Goal: Task Accomplishment & Management: Manage account settings

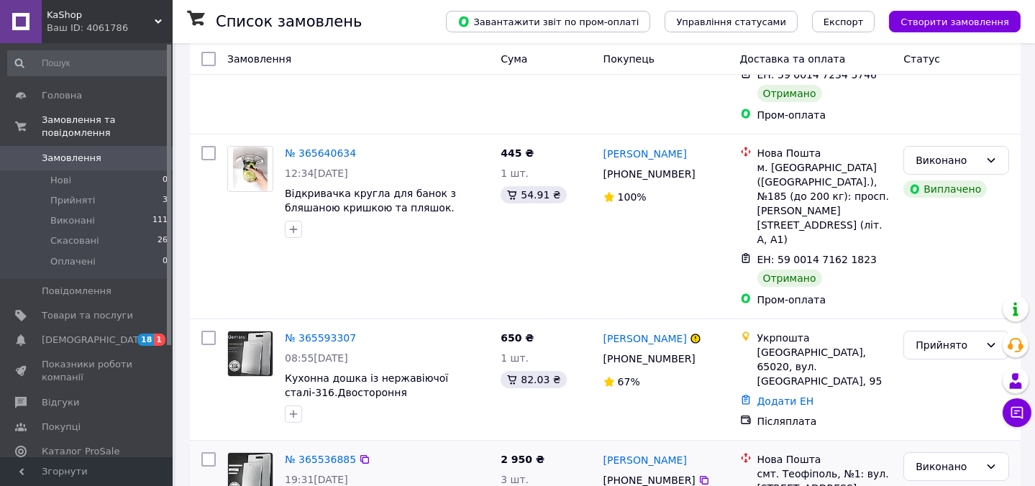
scroll to position [196, 0]
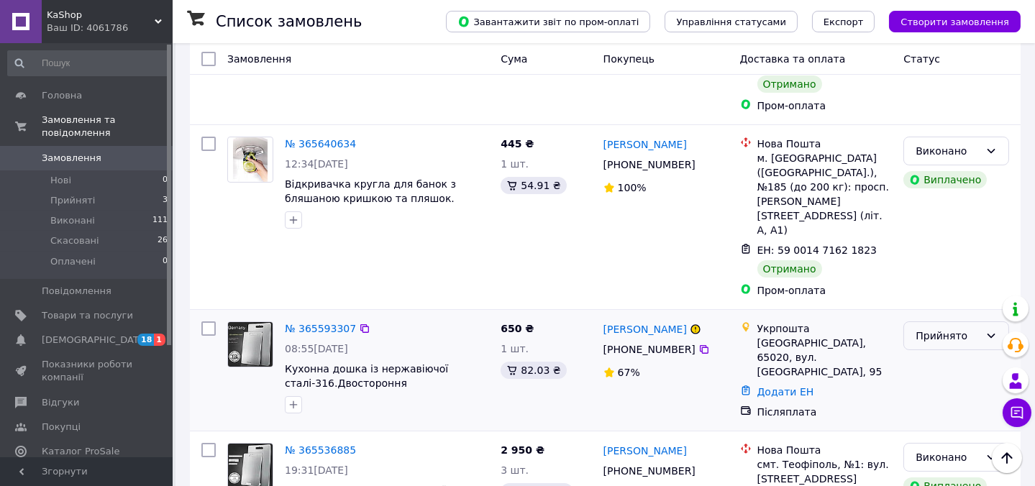
click at [989, 330] on icon at bounding box center [991, 336] width 12 height 12
drag, startPoint x: 586, startPoint y: 208, endPoint x: 640, endPoint y: 224, distance: 56.2
click at [590, 209] on div "445 ₴ 1 шт. 54.91 ₴" at bounding box center [546, 217] width 102 height 173
click at [990, 330] on icon at bounding box center [991, 336] width 12 height 12
click at [937, 317] on li "Скасовано" at bounding box center [956, 320] width 104 height 26
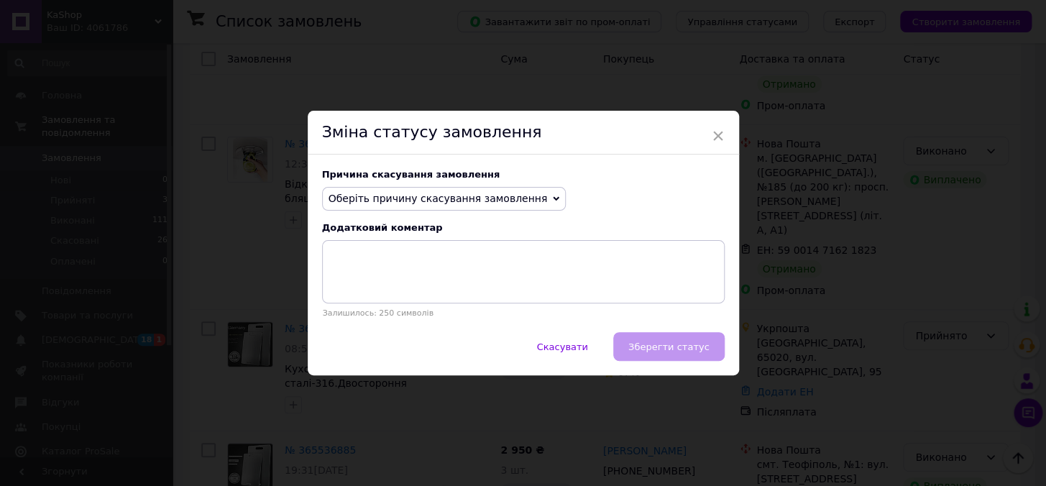
click at [553, 197] on icon at bounding box center [556, 199] width 6 height 6
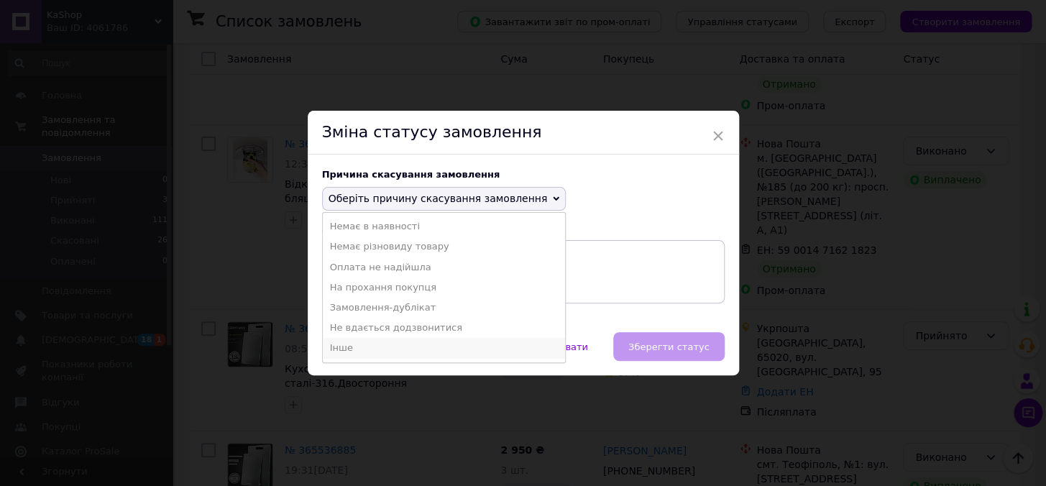
click at [337, 347] on li "Інше" at bounding box center [444, 348] width 243 height 20
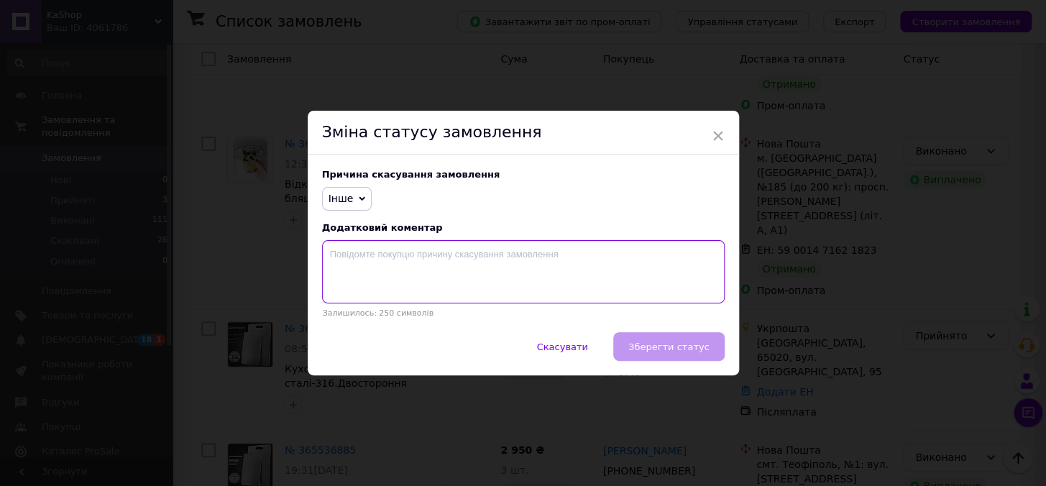
click at [413, 255] on textarea at bounding box center [523, 271] width 403 height 63
click at [713, 137] on span "×" at bounding box center [718, 136] width 13 height 24
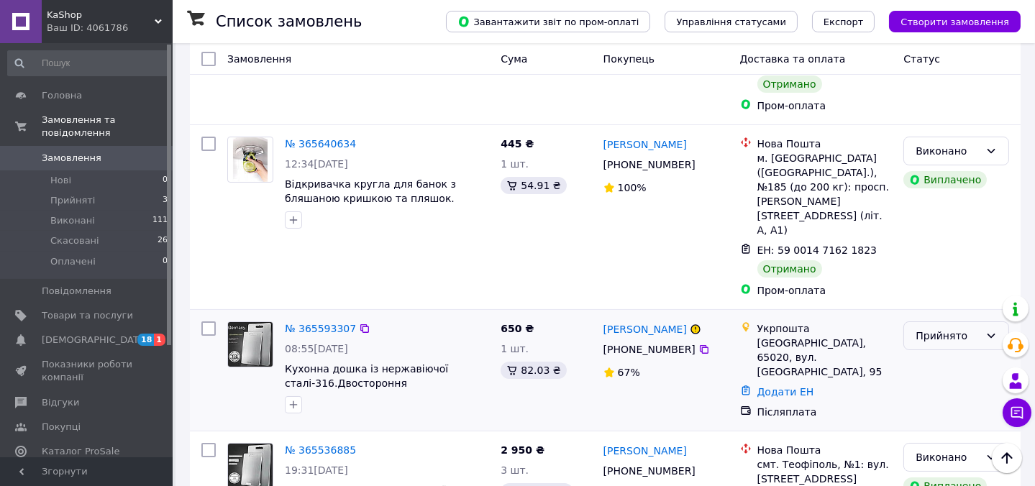
click at [989, 330] on icon at bounding box center [991, 336] width 12 height 12
click at [932, 318] on li "Скасовано" at bounding box center [956, 320] width 104 height 26
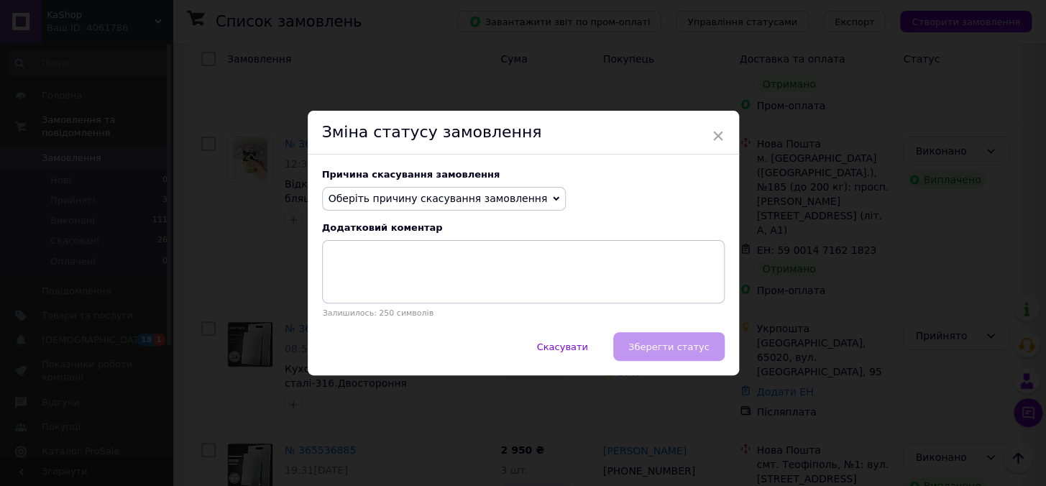
click at [553, 196] on icon at bounding box center [556, 199] width 6 height 6
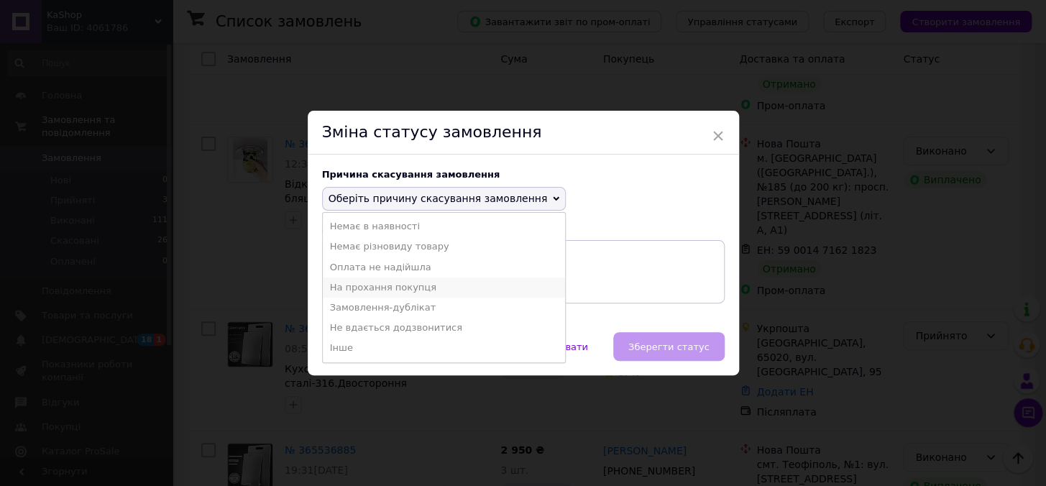
click at [400, 287] on li "На прохання покупця" at bounding box center [444, 288] width 243 height 20
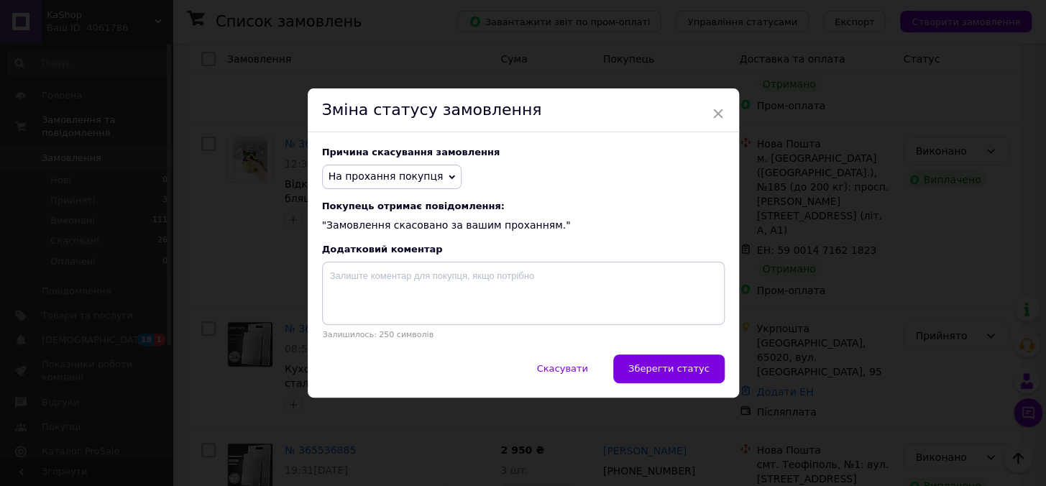
click at [672, 364] on button "Зберегти статус" at bounding box center [668, 368] width 111 height 29
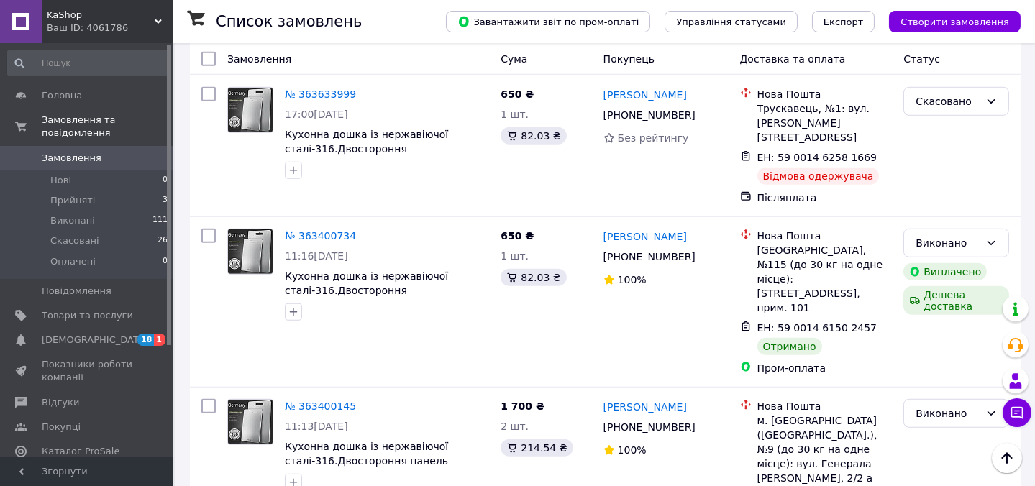
scroll to position [2582, 0]
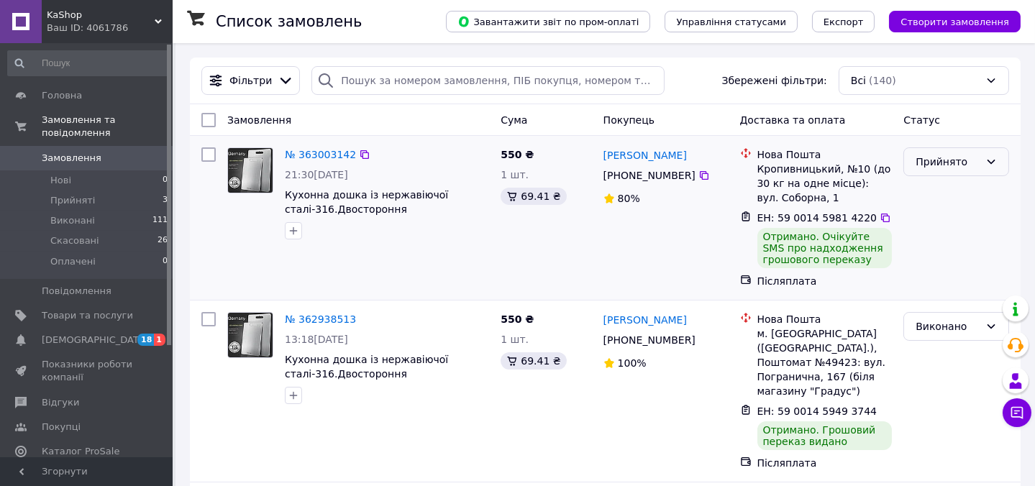
click at [979, 156] on div "Прийнято" at bounding box center [956, 161] width 106 height 29
click at [942, 191] on li "Виконано" at bounding box center [956, 193] width 104 height 26
click at [79, 194] on span "Прийняті" at bounding box center [72, 200] width 45 height 13
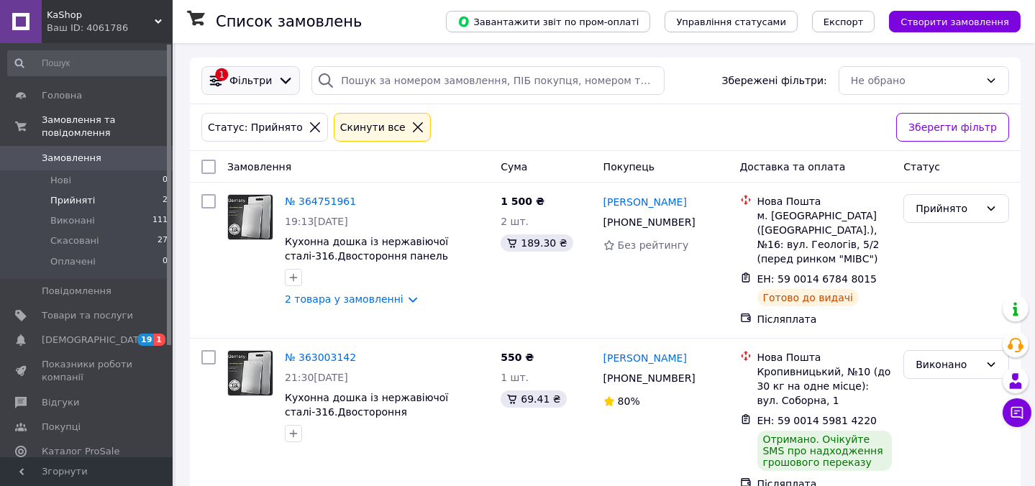
click at [216, 74] on icon at bounding box center [216, 81] width 16 height 16
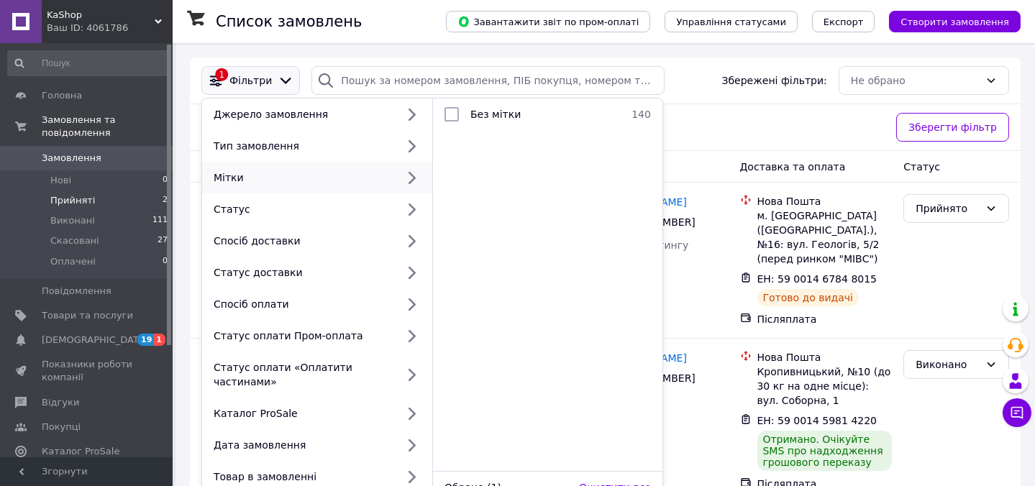
click at [682, 121] on div "Статус: Прийнято Cкинути все" at bounding box center [542, 127] width 689 height 35
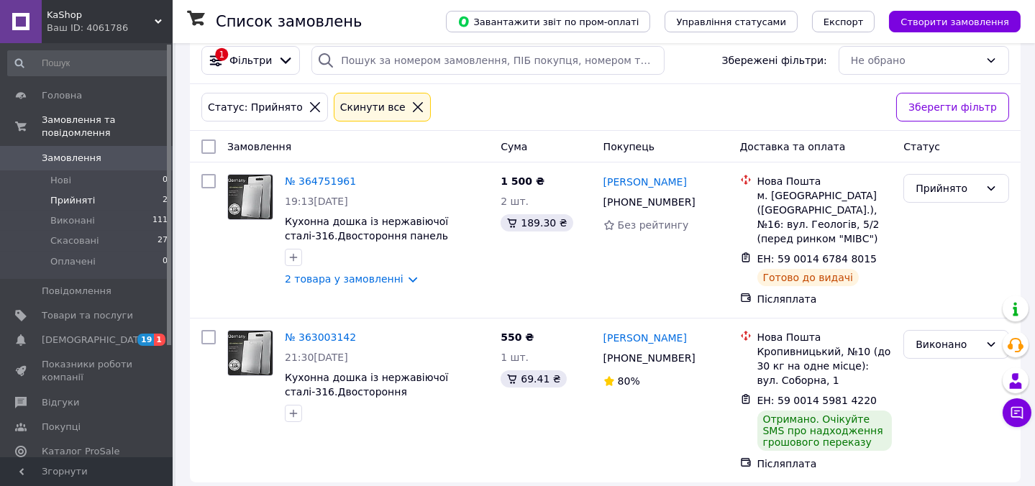
scroll to position [30, 0]
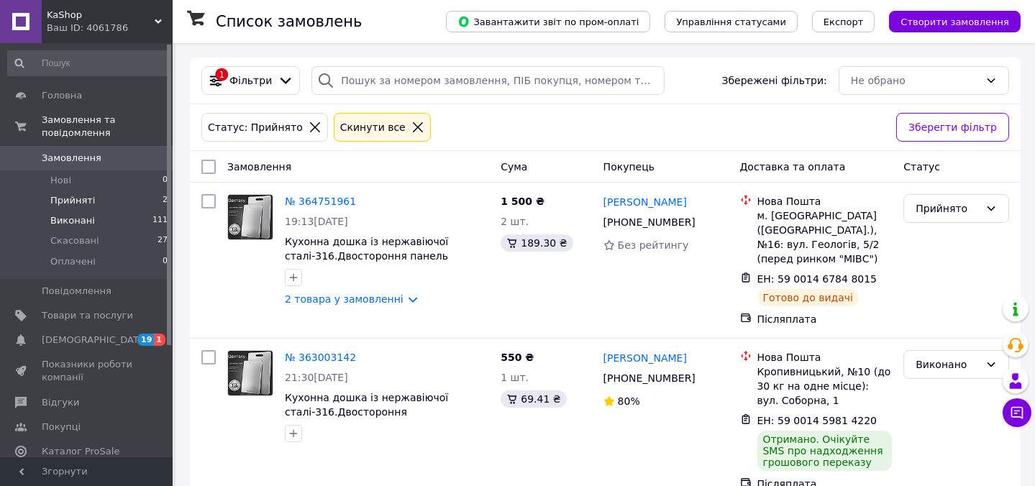
click at [73, 214] on span "Виконані" at bounding box center [72, 220] width 45 height 13
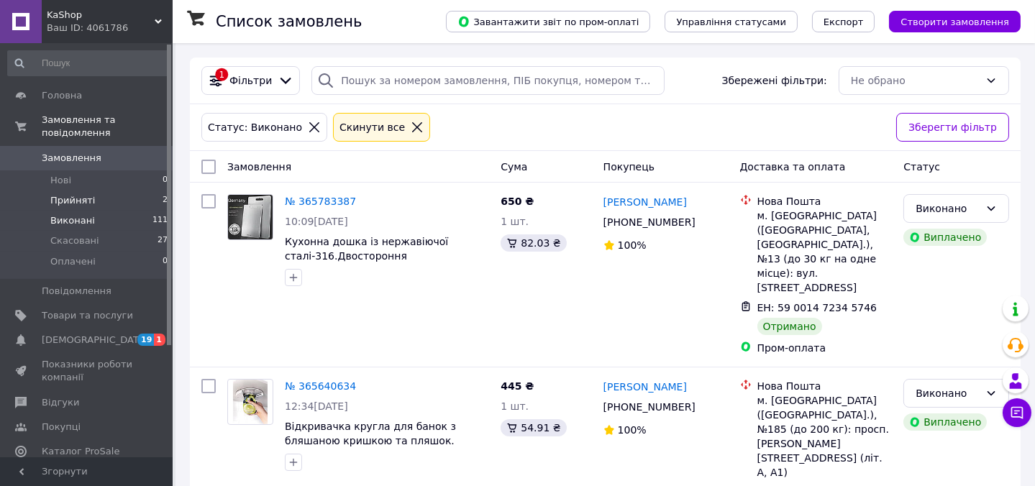
click at [86, 194] on span "Прийняті" at bounding box center [72, 200] width 45 height 13
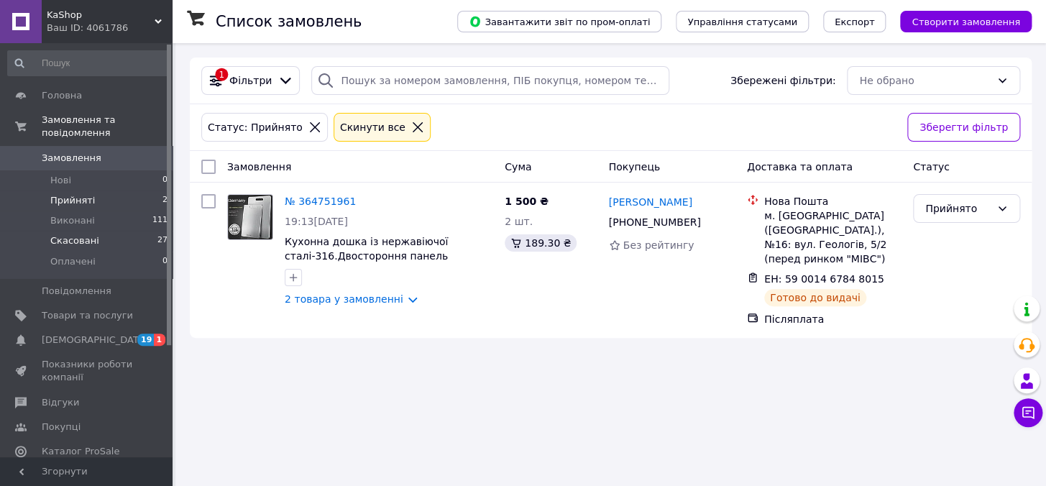
click at [80, 234] on span "Скасовані" at bounding box center [74, 240] width 49 height 13
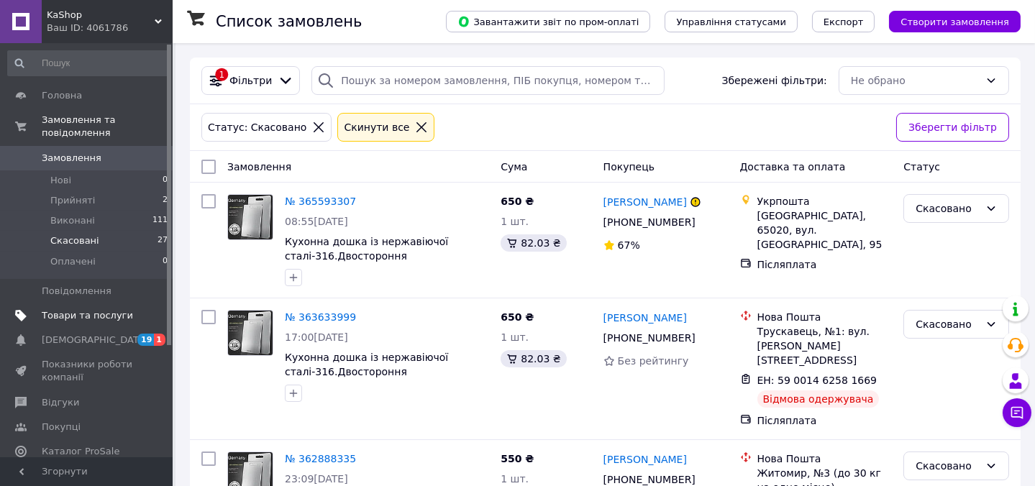
click at [72, 309] on span "Товари та послуги" at bounding box center [87, 315] width 91 height 13
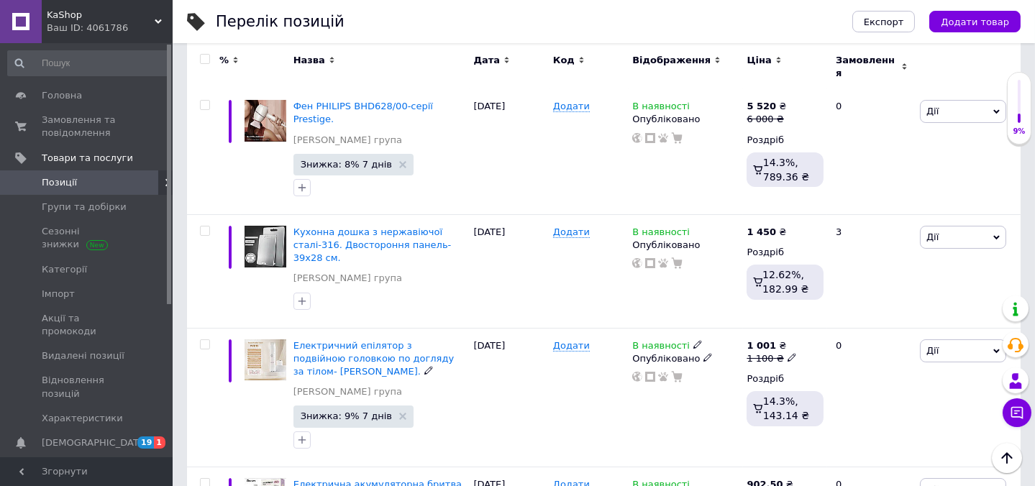
scroll to position [196, 0]
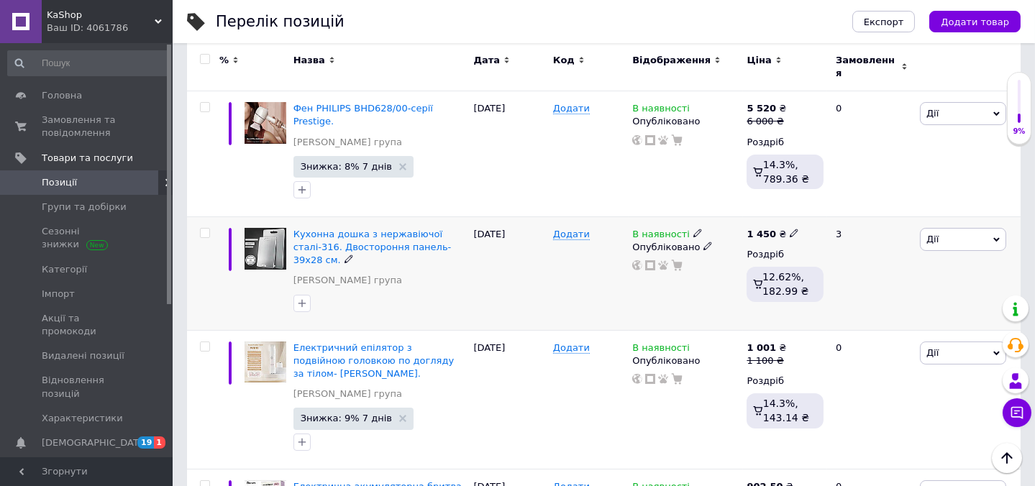
click at [693, 229] on icon at bounding box center [697, 233] width 9 height 9
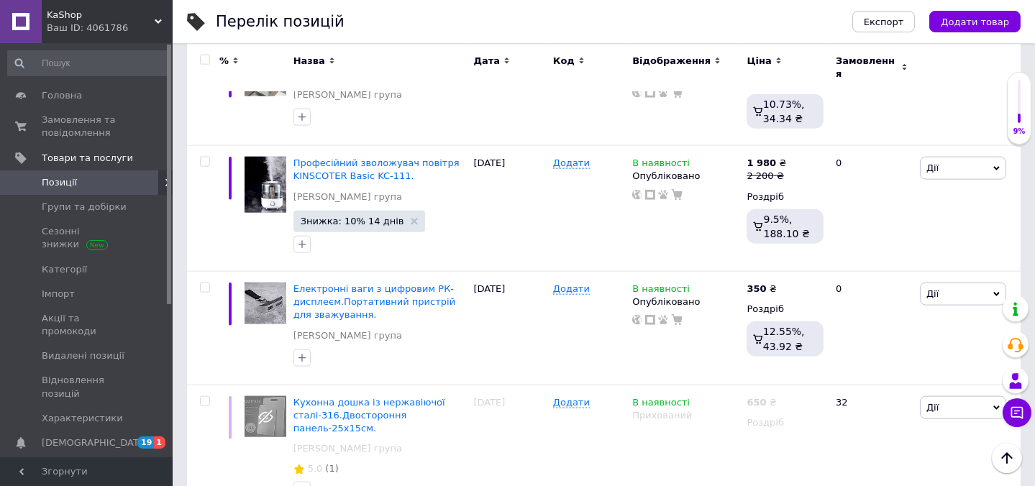
scroll to position [3921, 0]
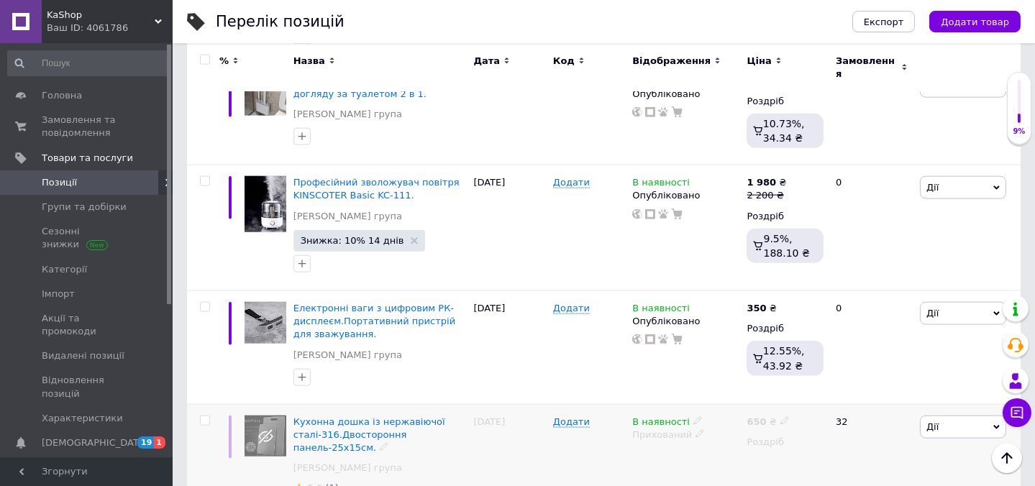
click at [693, 416] on icon at bounding box center [697, 420] width 9 height 9
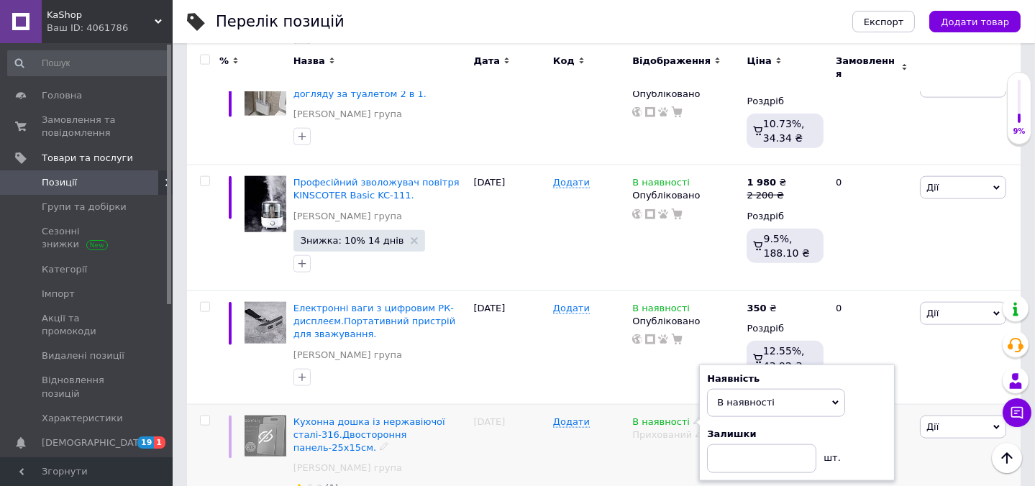
drag, startPoint x: 664, startPoint y: 295, endPoint x: 673, endPoint y: 291, distance: 9.6
click at [663, 404] on div "В наявності Наявність В наявності Немає в наявності Під замовлення Залишки шт. …" at bounding box center [685, 470] width 114 height 132
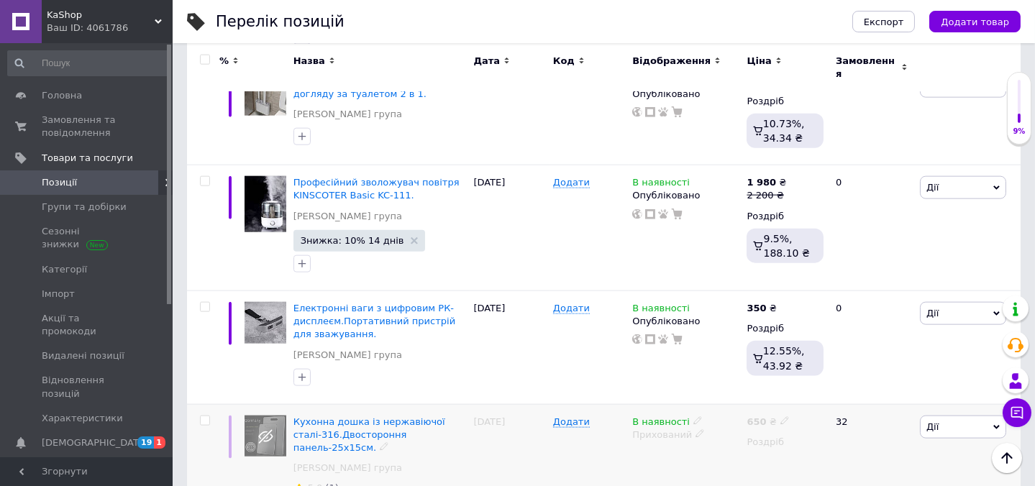
click at [695, 429] on icon at bounding box center [699, 433] width 9 height 9
click at [674, 452] on li "Опубліковано" at bounding box center [682, 462] width 112 height 20
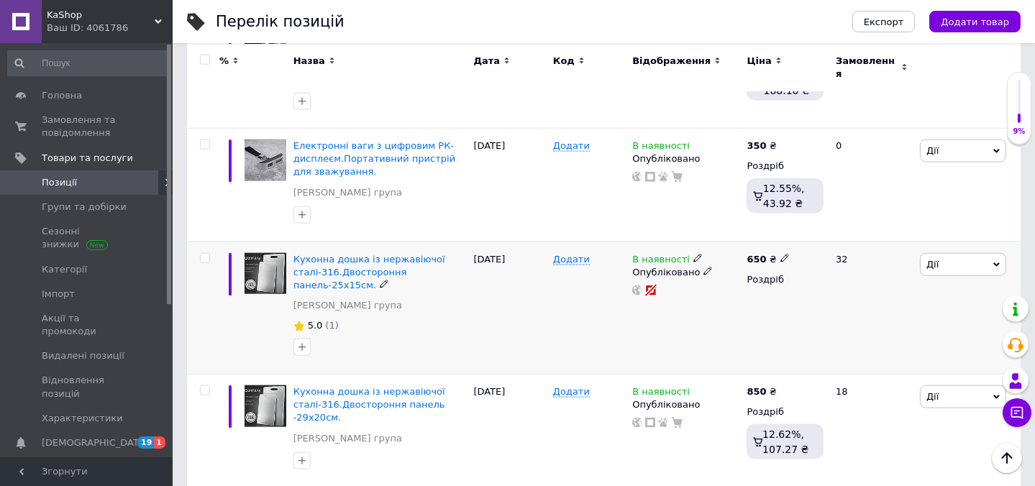
scroll to position [4117, 0]
